Goal: Task Accomplishment & Management: Manage account settings

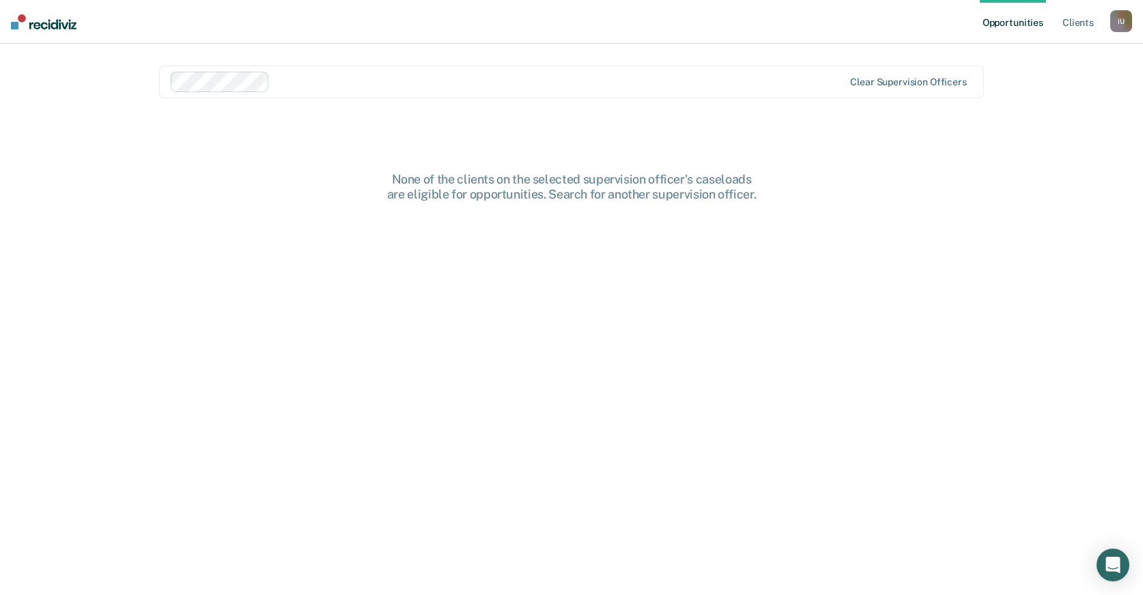
click at [1123, 15] on div "I U" at bounding box center [1121, 21] width 22 height 22
click at [1031, 53] on link "Profile" at bounding box center [1066, 56] width 110 height 12
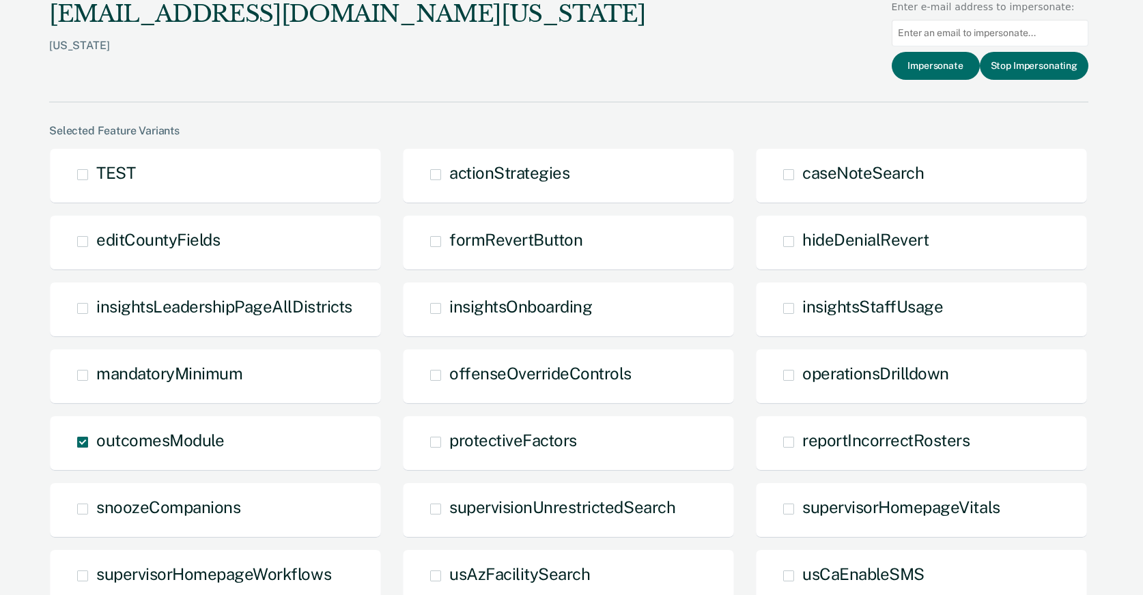
click at [998, 31] on input at bounding box center [990, 33] width 197 height 27
paste input "swaskow@idoc.idaho.gov"
type input "swaskow@idoc.idaho.gov"
click at [946, 63] on button "Impersonate" at bounding box center [936, 66] width 88 height 28
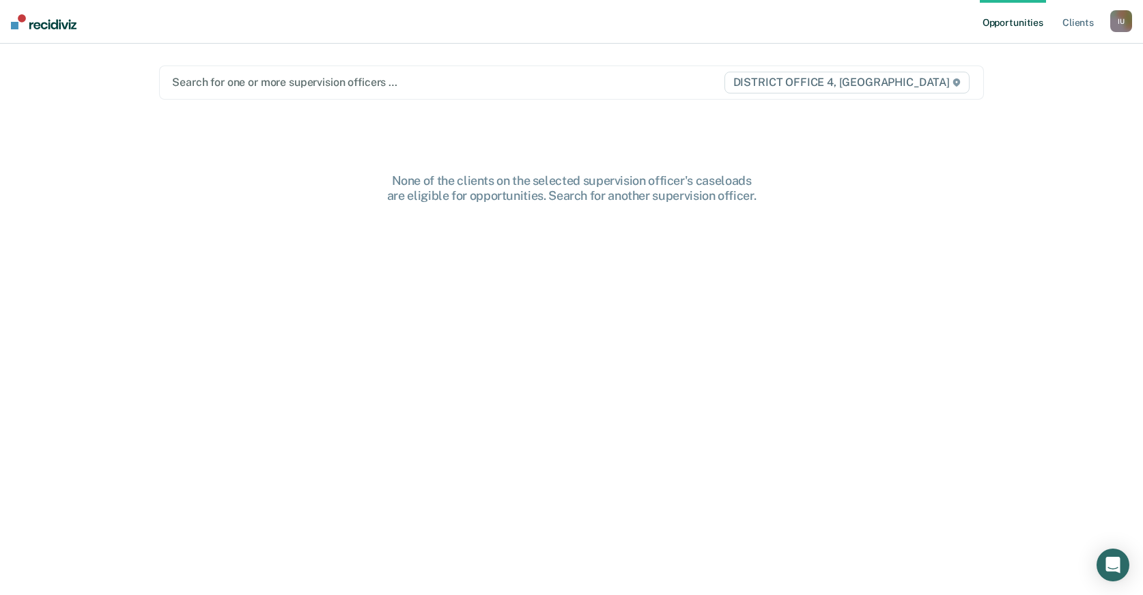
click at [1120, 23] on div "I U" at bounding box center [1121, 21] width 22 height 22
click at [602, 81] on div at bounding box center [447, 82] width 550 height 16
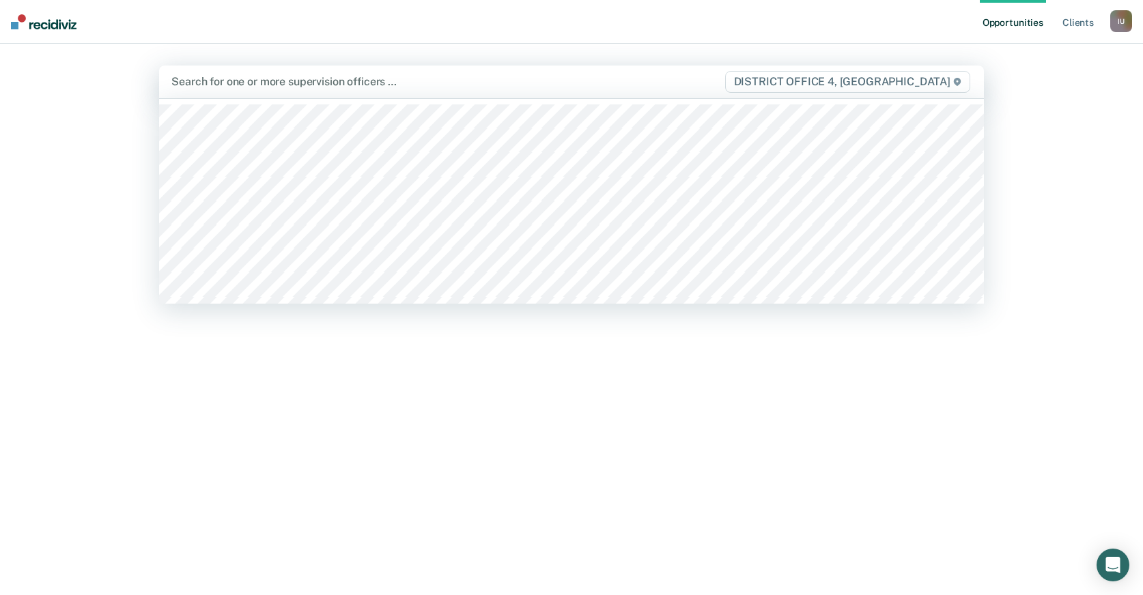
click at [498, 409] on div "None of the clients on the selected supervision officer's caseloads are eligibl…" at bounding box center [571, 393] width 825 height 442
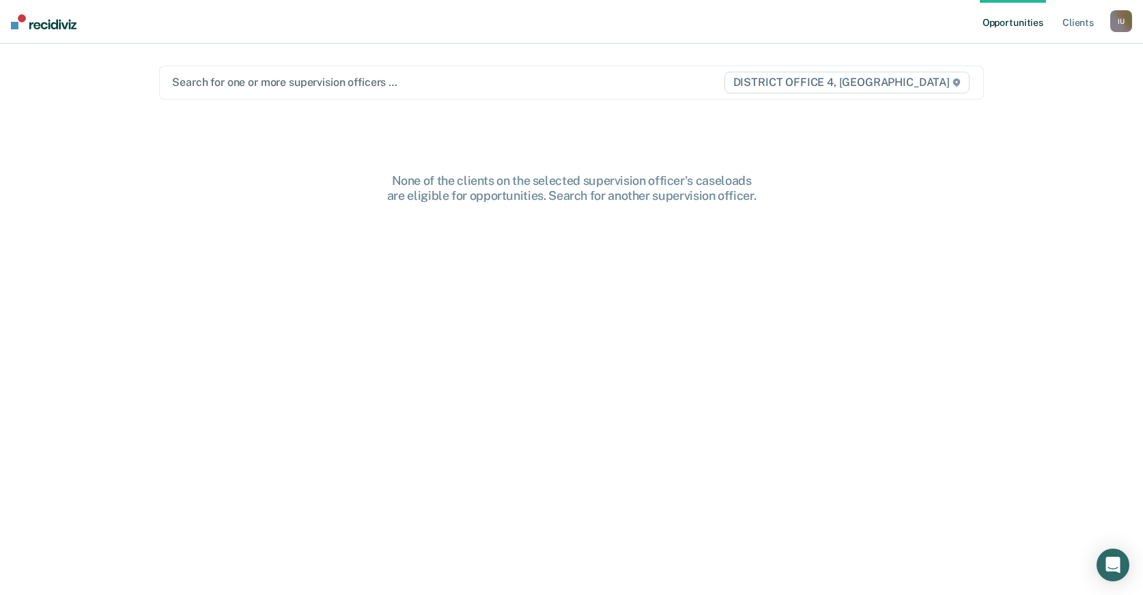
click at [1120, 16] on div "I U" at bounding box center [1121, 21] width 22 height 22
